Goal: Navigation & Orientation: Find specific page/section

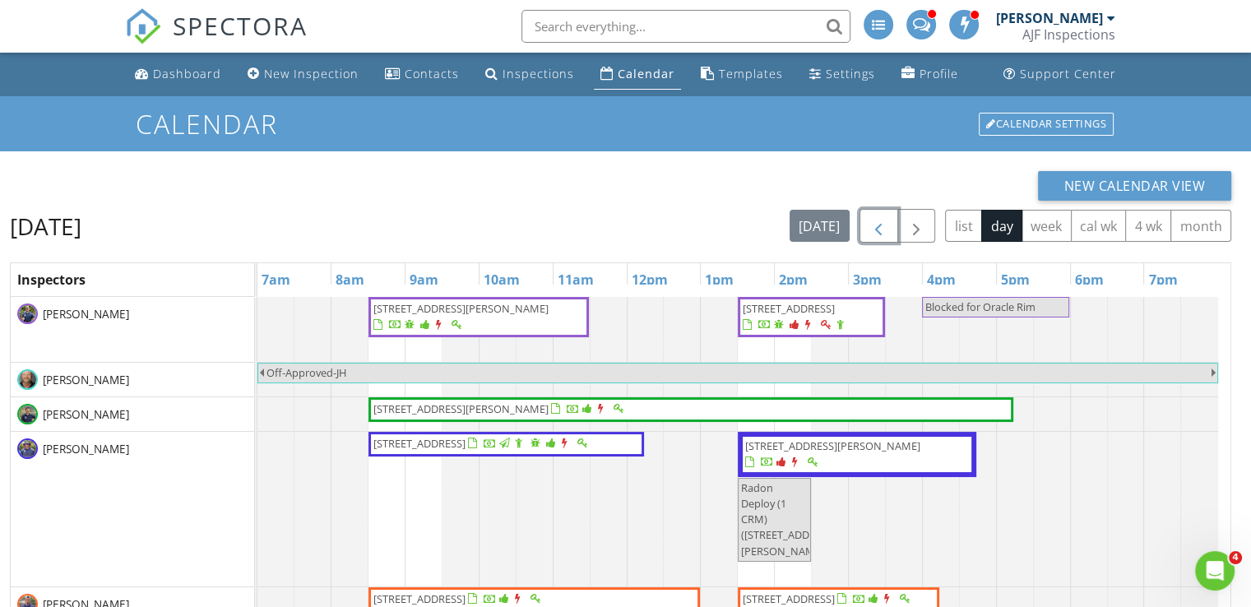
click at [874, 236] on span "button" at bounding box center [879, 226] width 20 height 20
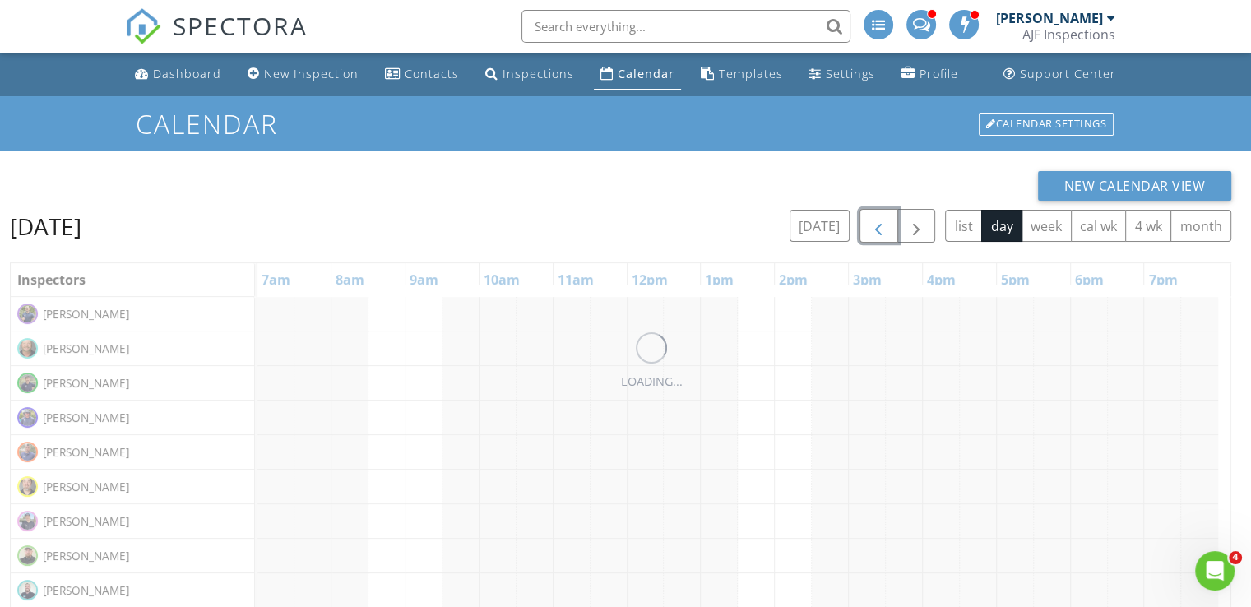
click at [874, 236] on span "button" at bounding box center [879, 226] width 20 height 20
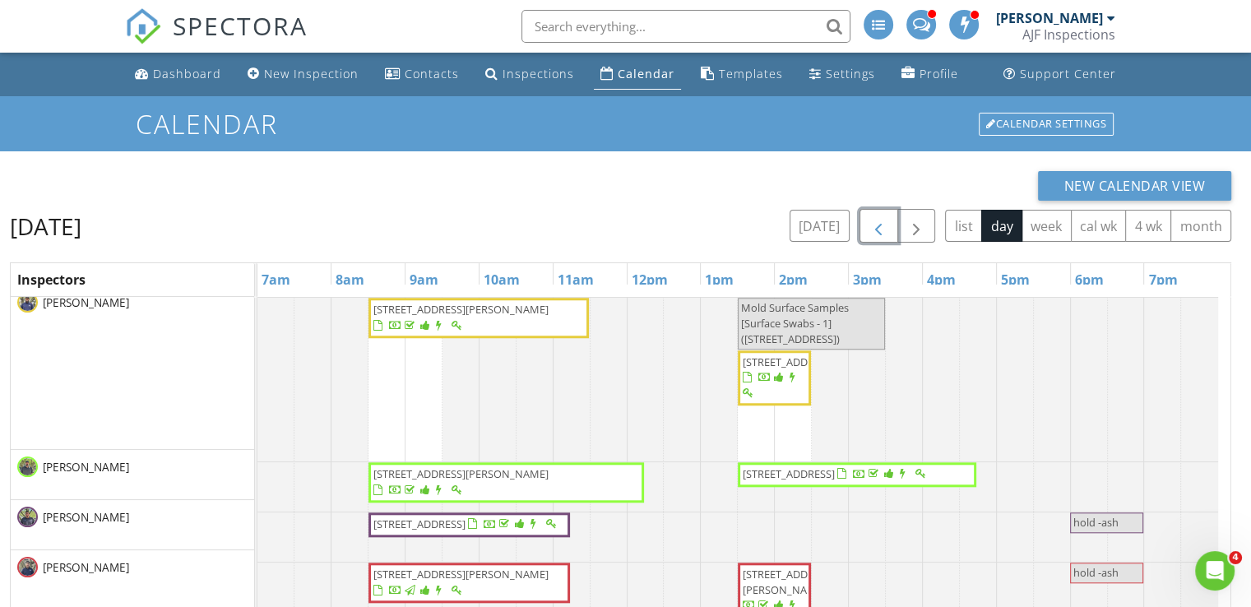
scroll to position [1464, 0]
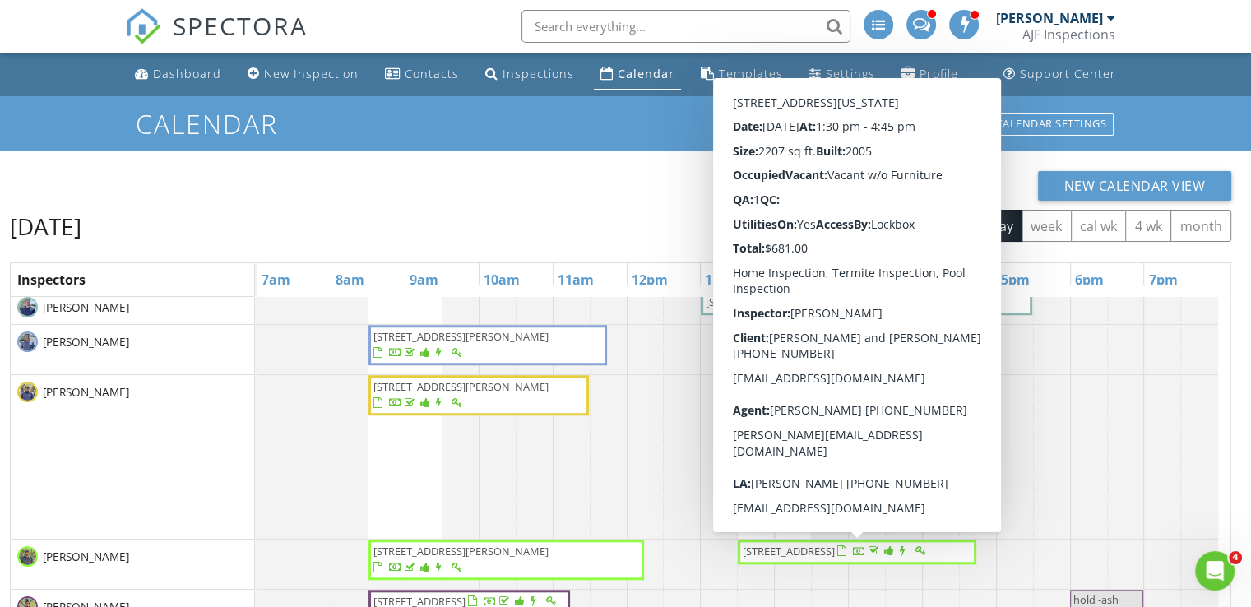
click at [835, 549] on span "45583 W Sheridan Road , Maricopa 85139" at bounding box center [789, 551] width 92 height 15
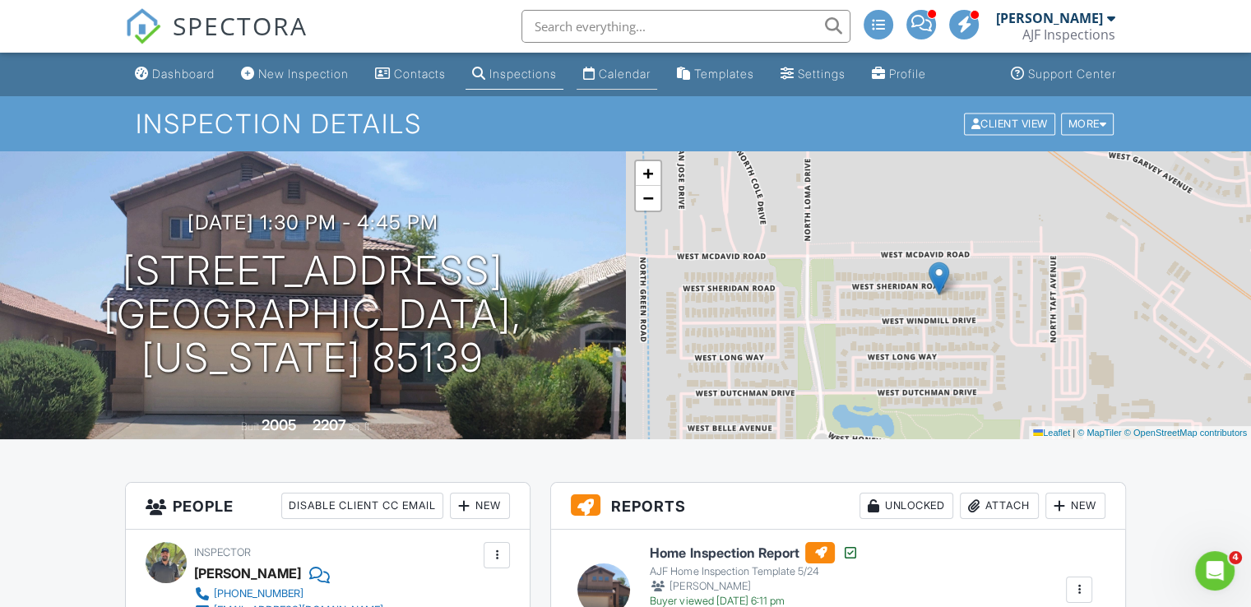
click at [638, 80] on div "Calendar" at bounding box center [625, 74] width 52 height 14
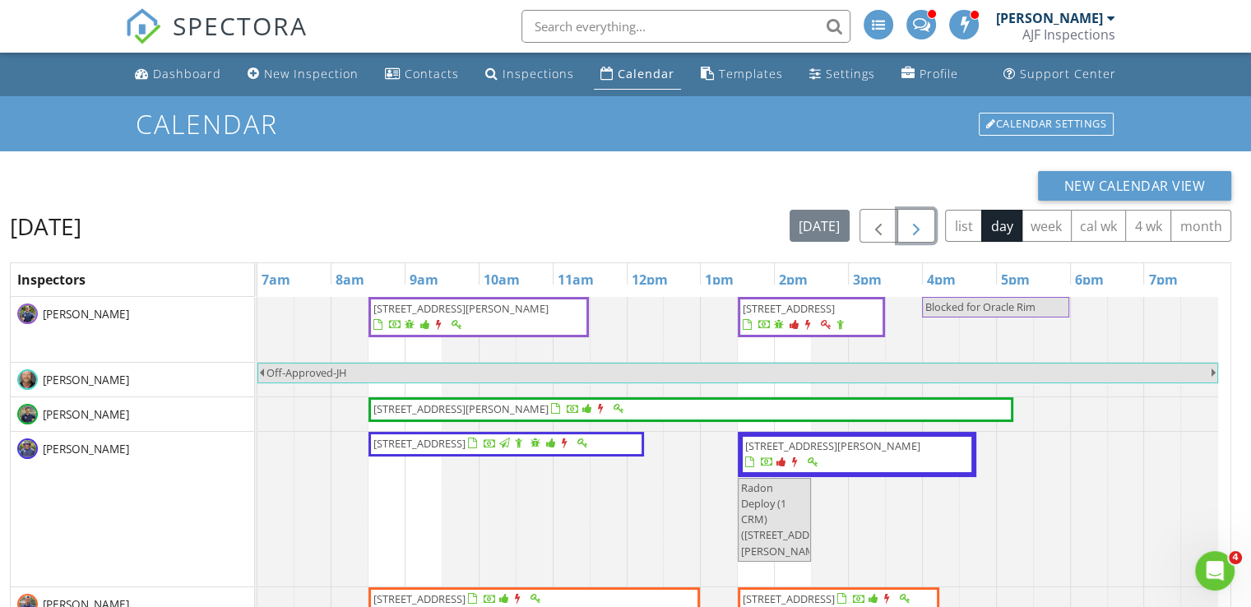
click at [929, 228] on button "button" at bounding box center [916, 226] width 39 height 34
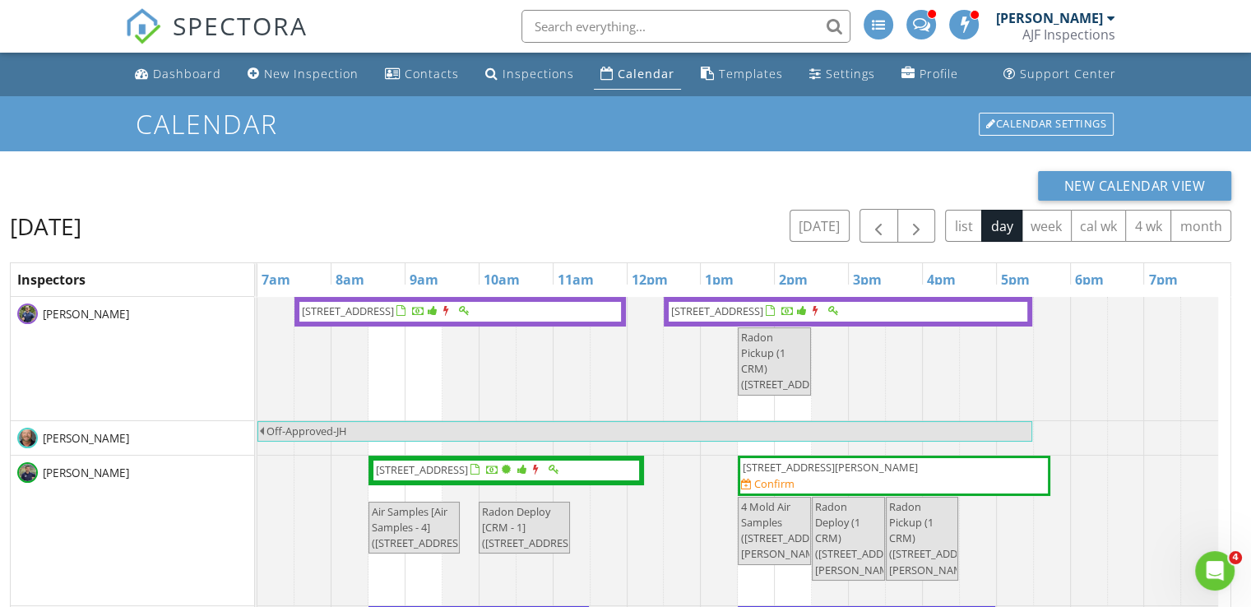
click at [589, 30] on input "text" at bounding box center [685, 26] width 329 height 33
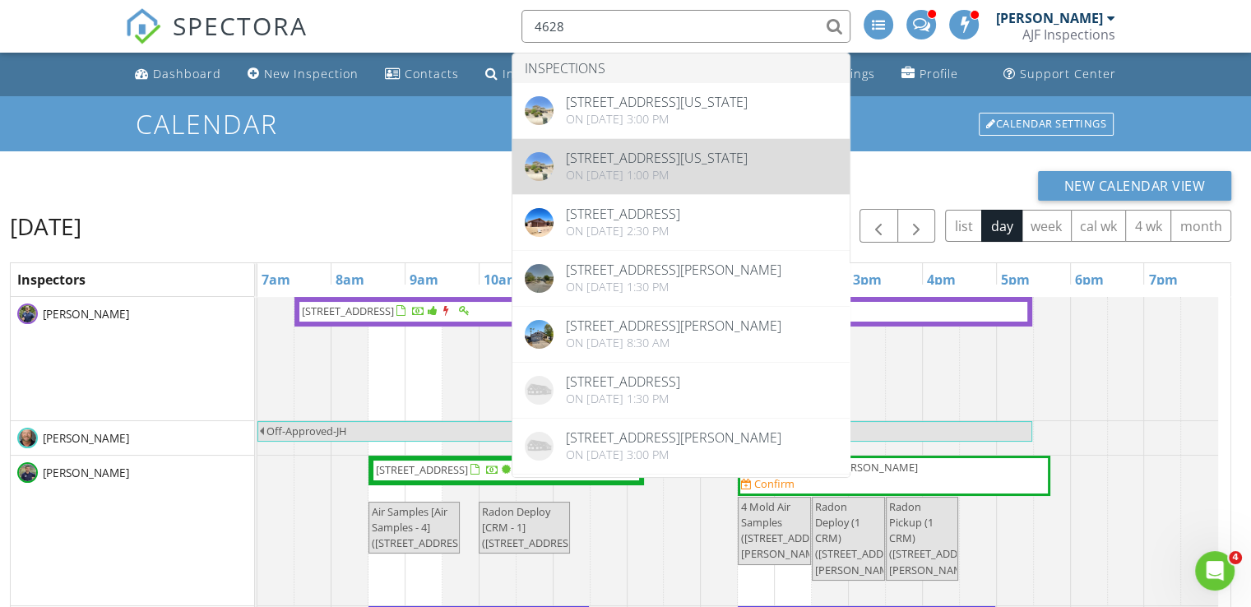
type input "4628"
